Goal: Feedback & Contribution: Submit feedback/report problem

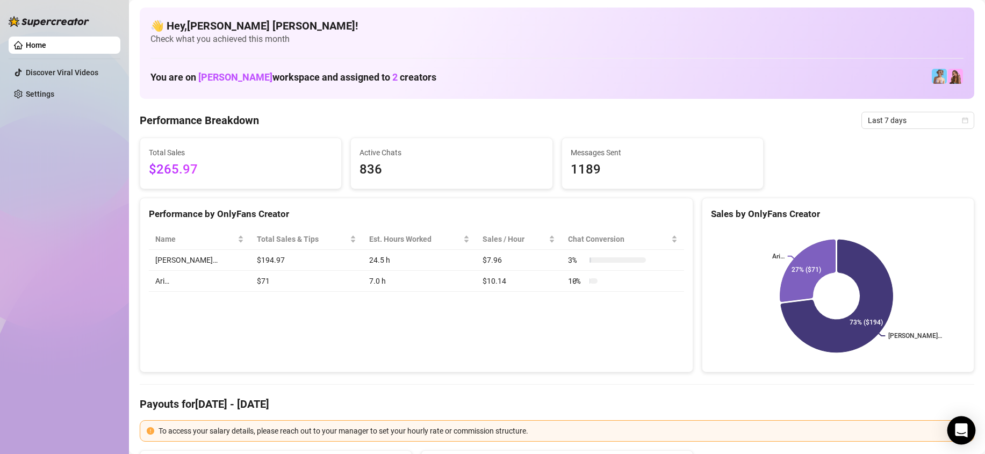
click at [969, 425] on div "Open Intercom Messenger" at bounding box center [961, 430] width 28 height 28
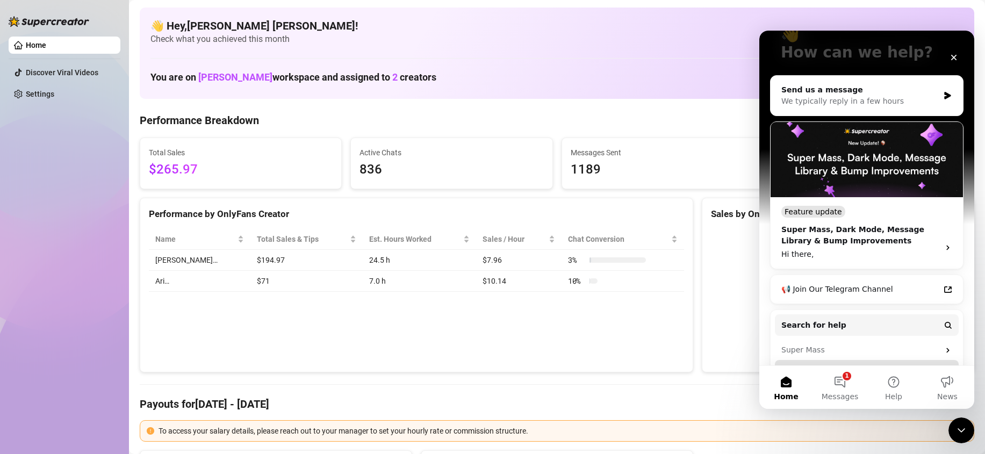
scroll to position [146, 0]
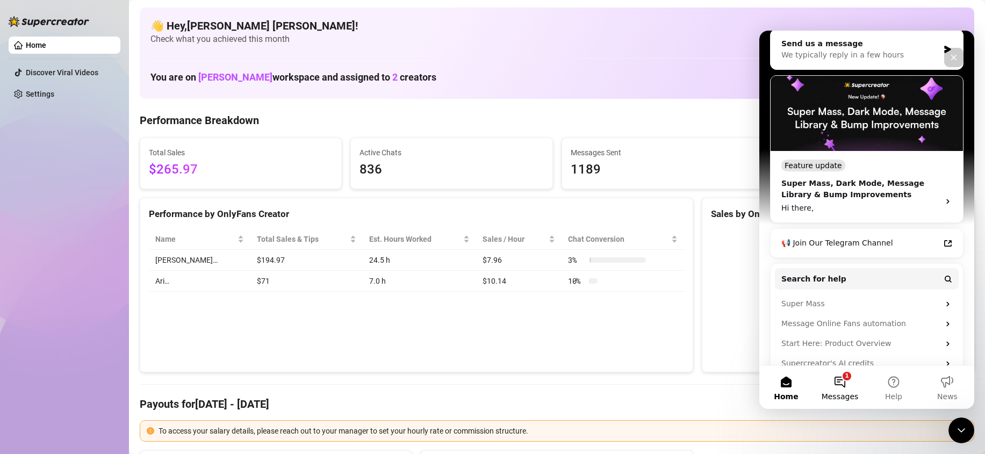
click at [840, 384] on button "1 Messages" at bounding box center [840, 387] width 54 height 43
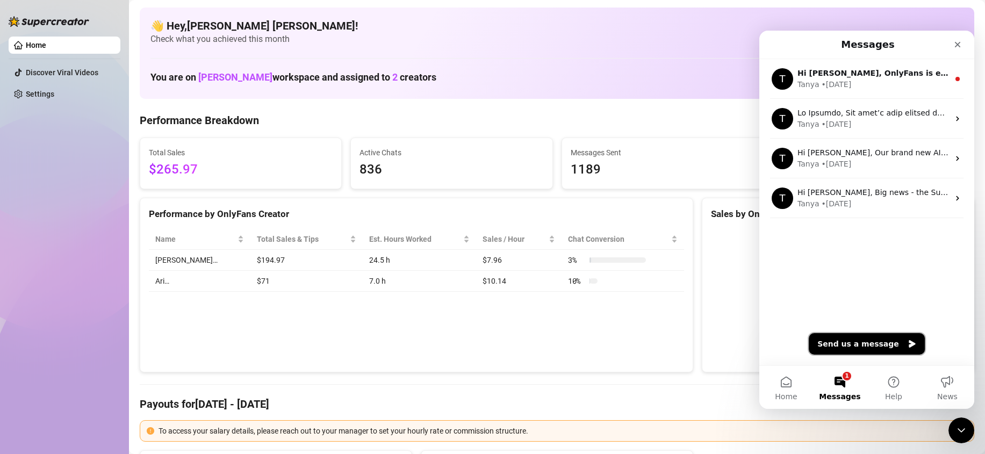
click at [879, 341] on button "Send us a message" at bounding box center [866, 343] width 116 height 21
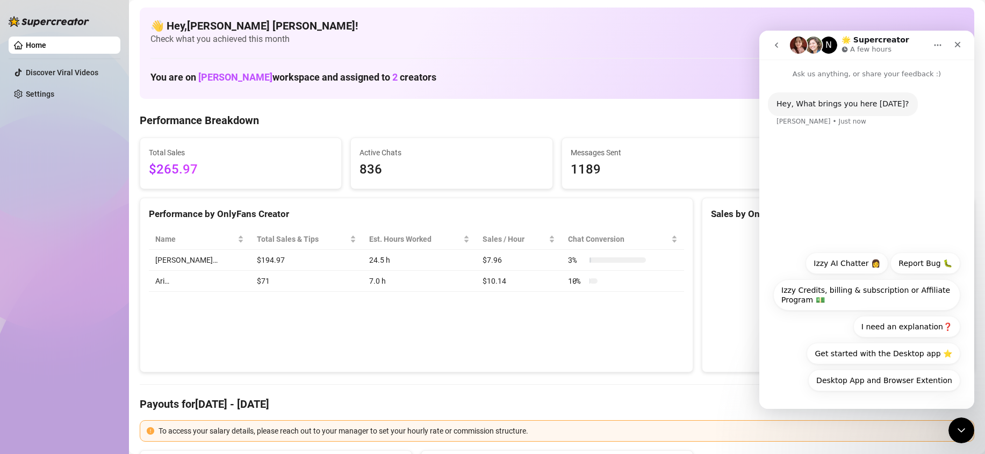
click at [803, 360] on div "Desktop App and Browser Extention Izzy AI Chatter 👩 Report Bug 🐛 Izzy Credits, …" at bounding box center [866, 324] width 187 height 144
click at [837, 156] on div "Hey, What brings you here today? Ella • Just now" at bounding box center [866, 163] width 215 height 166
click at [827, 396] on div "Desktop App and Browser Extention Izzy AI Chatter 👩 Report Bug 🐛 Izzy Credits, …" at bounding box center [866, 324] width 187 height 144
click at [880, 383] on button "Desktop App and Browser Extention" at bounding box center [884, 380] width 152 height 21
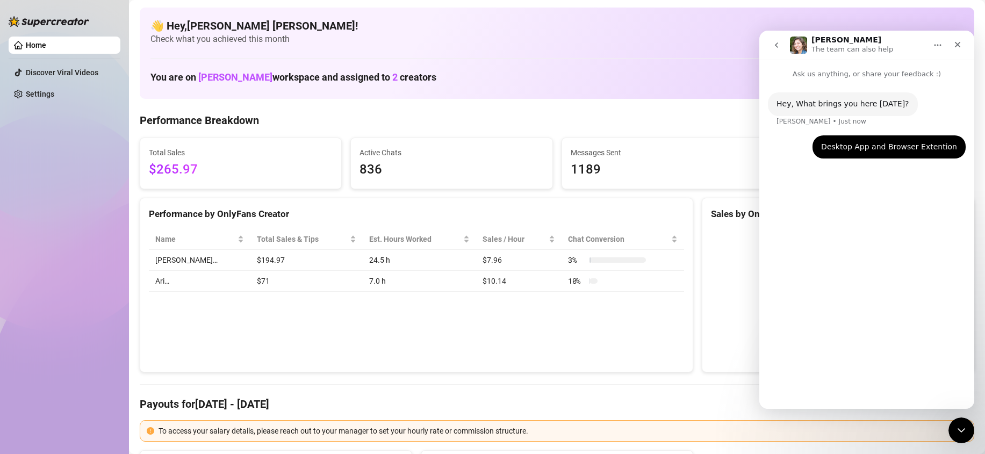
click at [955, 431] on icon "Close Intercom Messenger" at bounding box center [961, 430] width 13 height 13
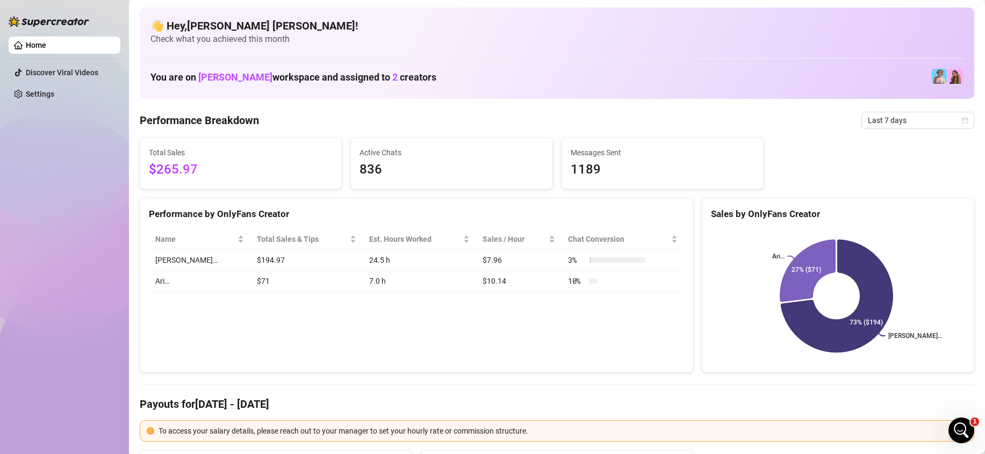
scroll to position [0, 0]
click at [971, 428] on div "Open Intercom Messenger" at bounding box center [960, 430] width 35 height 35
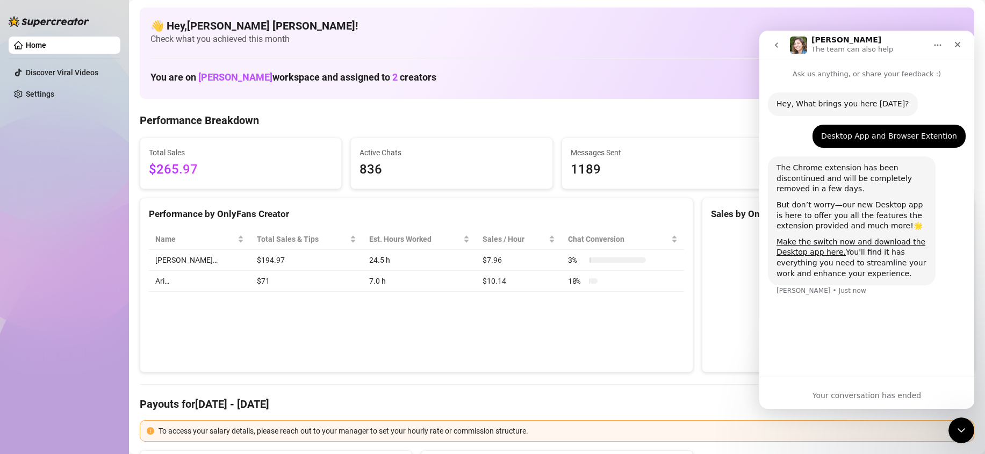
click at [778, 45] on icon "go back" at bounding box center [776, 45] width 9 height 9
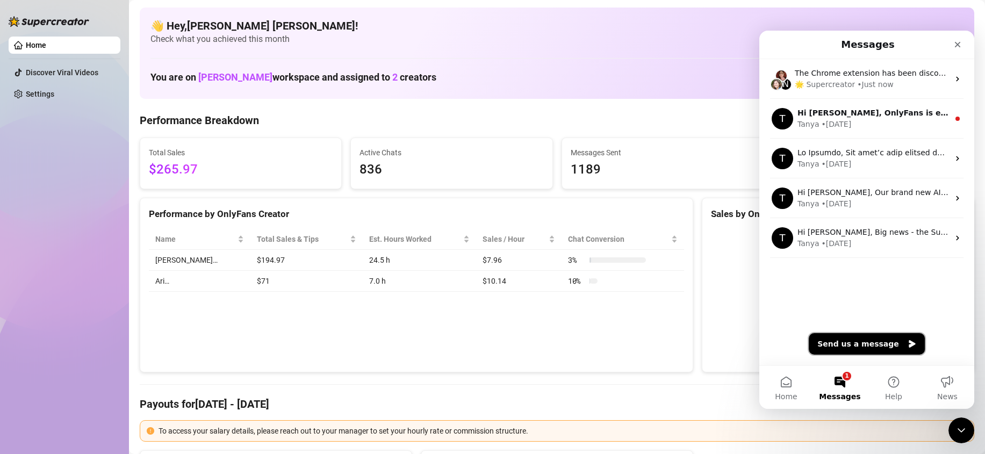
click at [882, 347] on button "Send us a message" at bounding box center [866, 343] width 116 height 21
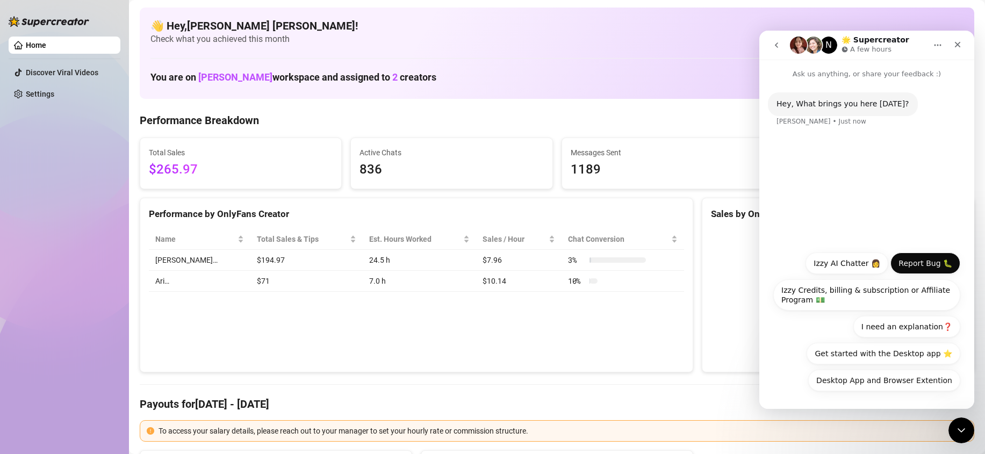
click at [930, 266] on button "Report Bug 🐛" at bounding box center [925, 262] width 70 height 21
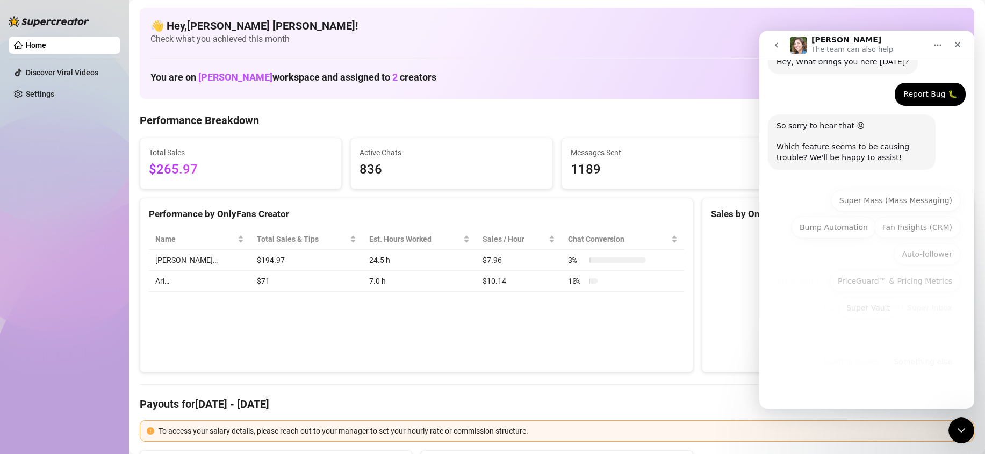
scroll to position [50, 0]
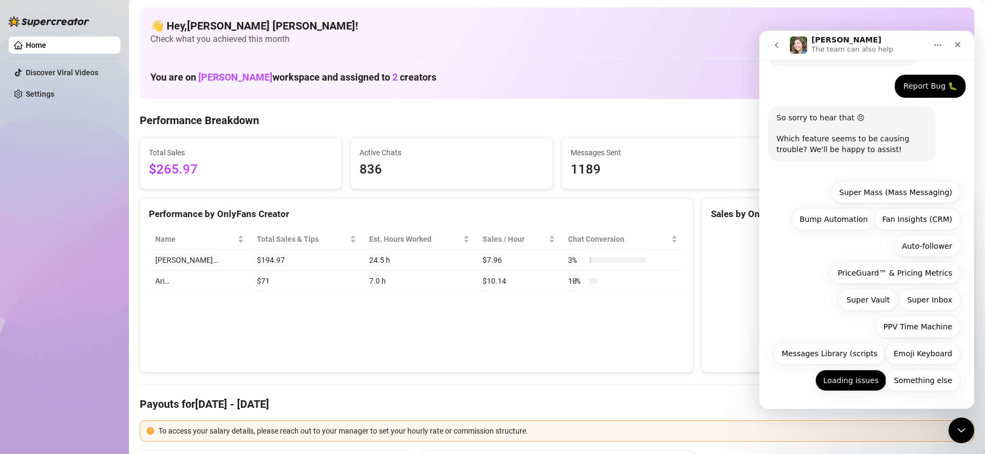
click at [850, 385] on button "Loading issues" at bounding box center [850, 380] width 71 height 21
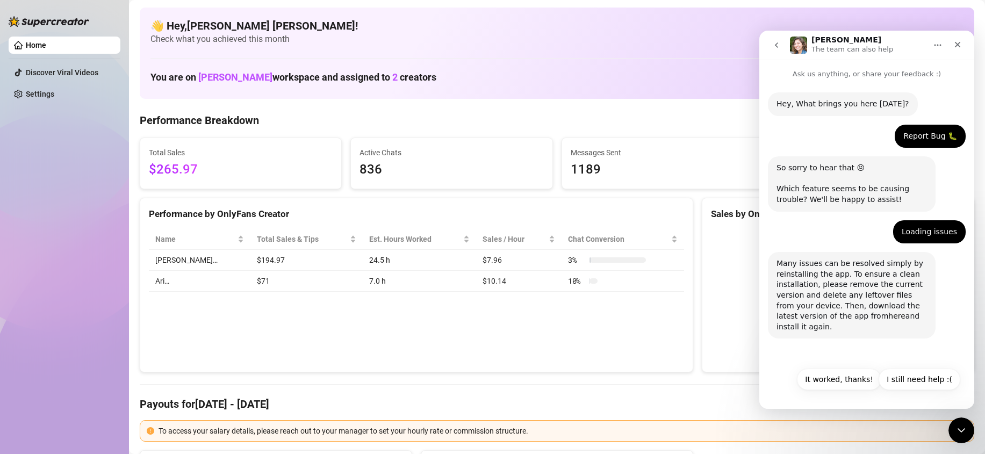
click at [888, 317] on link "here" at bounding box center [896, 316] width 17 height 9
click at [926, 379] on button "I still need help :(" at bounding box center [919, 379] width 82 height 21
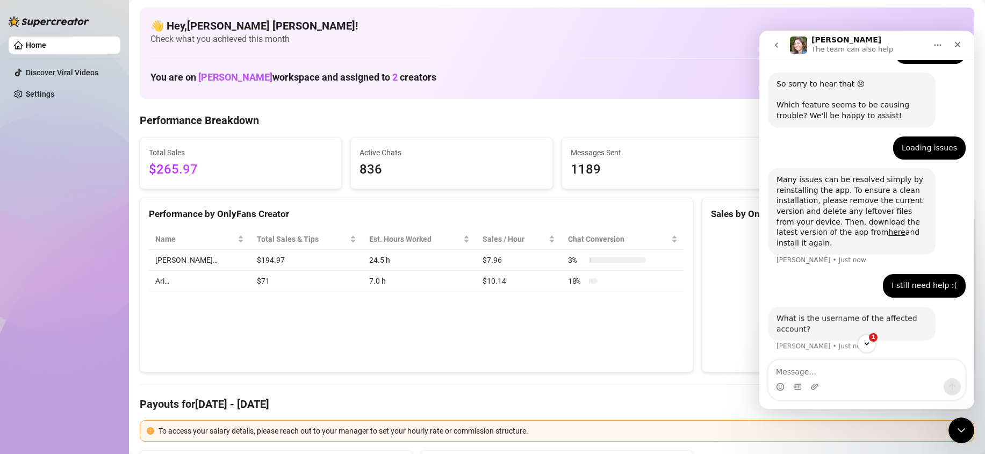
scroll to position [86, 0]
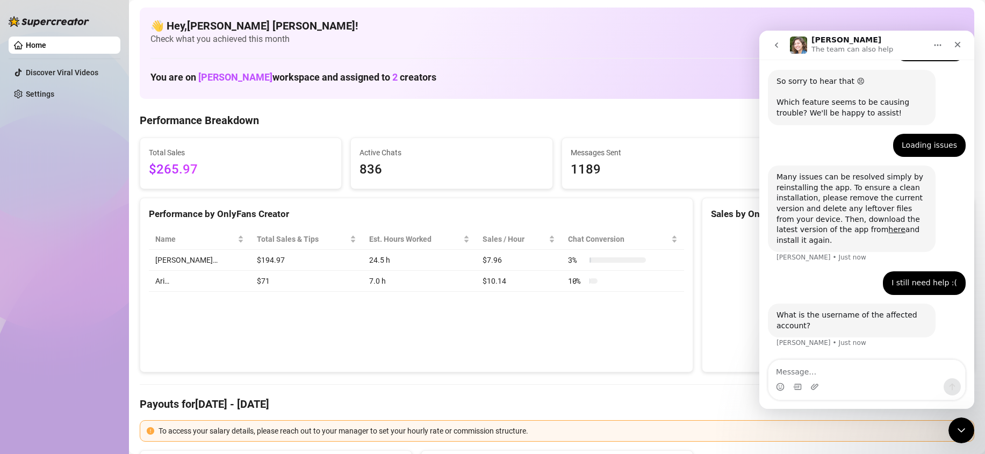
click at [888, 368] on textarea "Message…" at bounding box center [866, 369] width 197 height 18
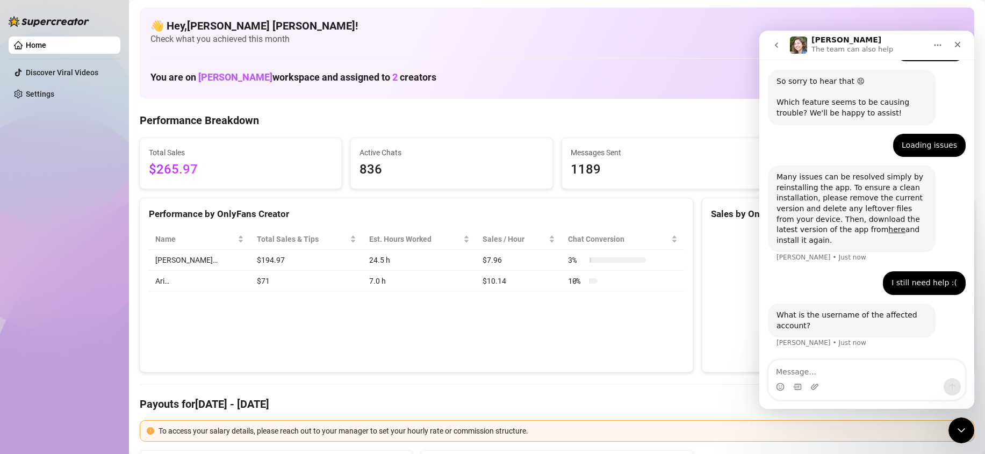
click at [888, 368] on textarea "Message…" at bounding box center [866, 369] width 197 height 18
drag, startPoint x: 888, startPoint y: 368, endPoint x: 1491, endPoint y: 317, distance: 605.4
click at [888, 368] on textarea "Message…" at bounding box center [866, 369] width 197 height 18
click at [194, 26] on h4 "👋 Hey, Shahani villareal !" at bounding box center [556, 25] width 813 height 15
drag, startPoint x: 189, startPoint y: 24, endPoint x: 299, endPoint y: 25, distance: 109.6
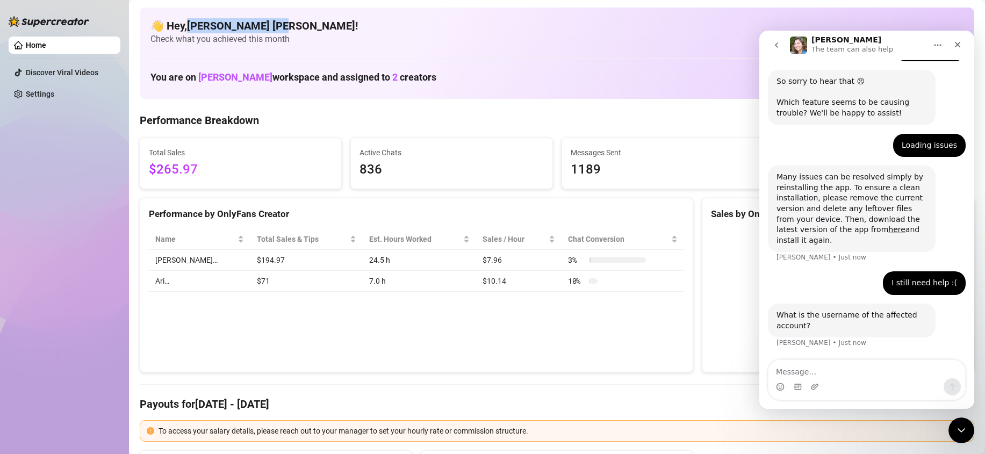
click at [271, 26] on h4 "👋 Hey, Shahani villareal !" at bounding box center [556, 25] width 813 height 15
copy h4 "Shahani villareal"
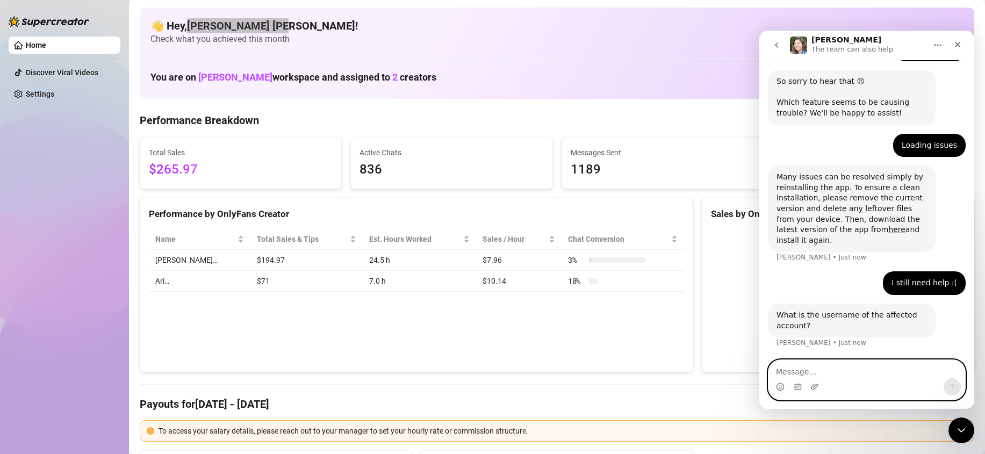
click at [840, 371] on textarea "Message…" at bounding box center [866, 369] width 197 height 18
paste textarea "Shahani villareal"
type textarea "Shahani villareal"
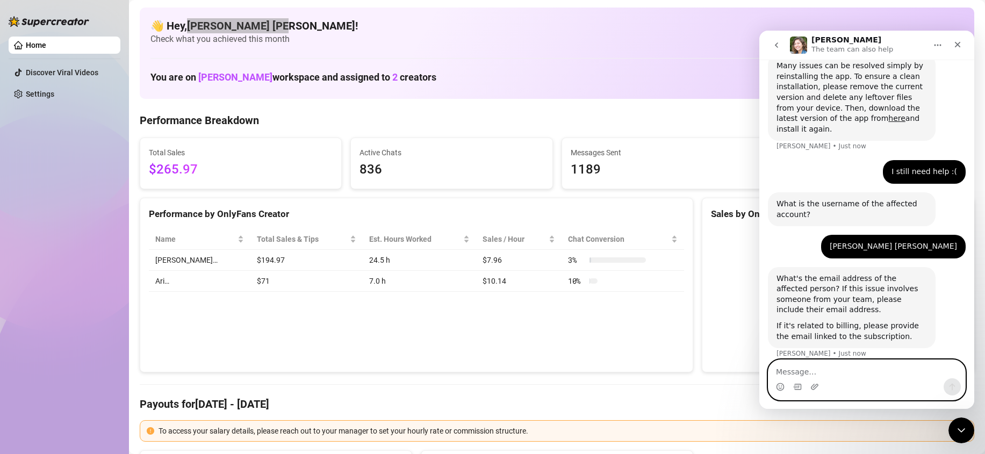
scroll to position [208, 0]
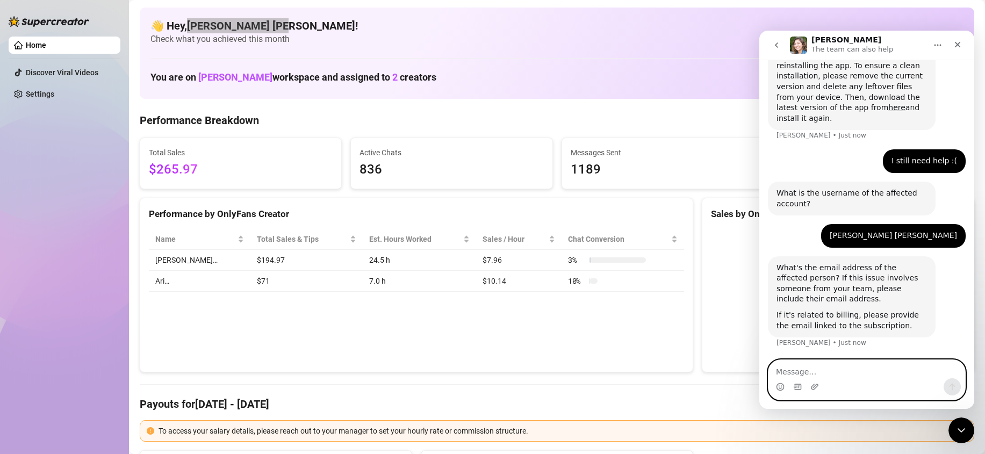
click at [847, 369] on textarea "Message…" at bounding box center [866, 369] width 197 height 18
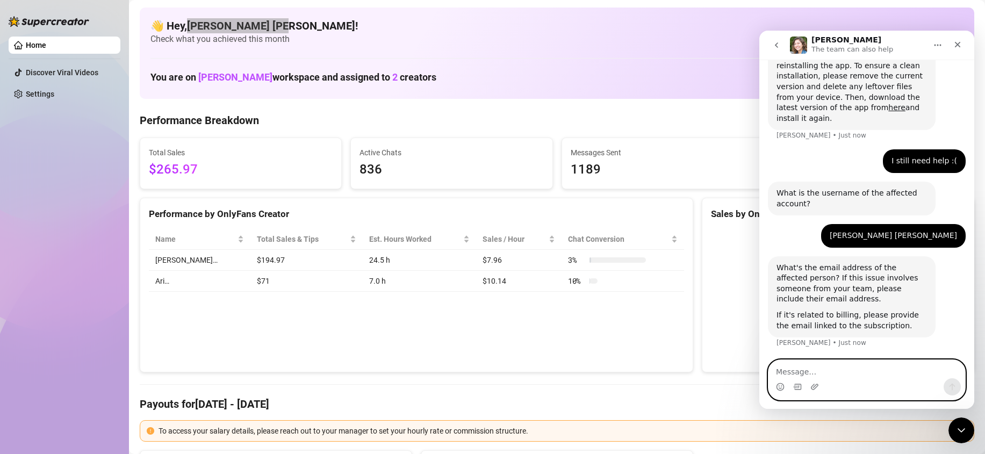
click at [847, 369] on textarea "Message…" at bounding box center [866, 369] width 197 height 18
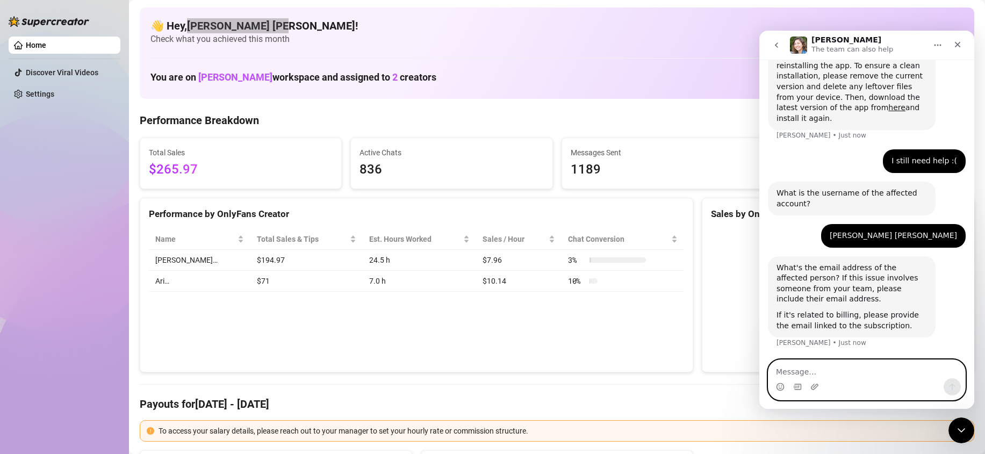
click at [847, 369] on textarea "Message…" at bounding box center [866, 369] width 197 height 18
click at [835, 369] on textarea "Message…" at bounding box center [866, 369] width 197 height 18
paste textarea "shahani.villareal131990@gmail.com"
type textarea "shahani.villareal131990@gmail.com"
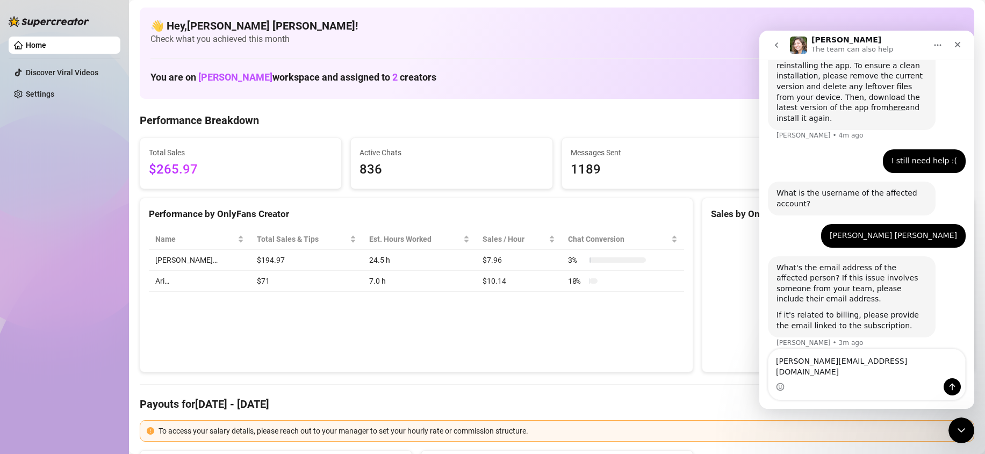
click at [75, 249] on div "Home Discover Viral Videos Settings" at bounding box center [65, 222] width 112 height 444
click at [45, 98] on link "Settings" at bounding box center [40, 94] width 28 height 9
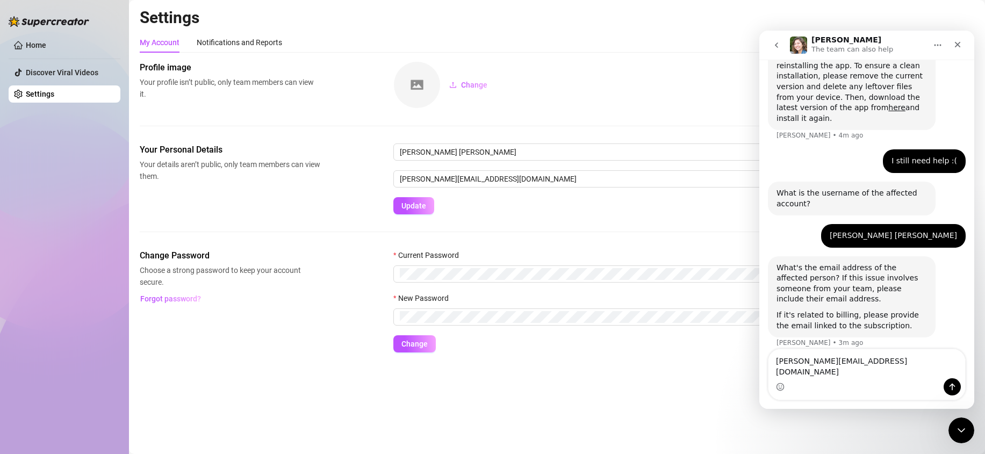
drag, startPoint x: 236, startPoint y: 366, endPoint x: 162, endPoint y: 320, distance: 86.9
click at [233, 364] on div "Settings My Account Notifications and Reports Profile image Your profile isn’t …" at bounding box center [557, 187] width 834 height 358
click at [950, 45] on div "Close" at bounding box center [957, 44] width 19 height 19
